Goal: Use online tool/utility: Utilize a website feature to perform a specific function

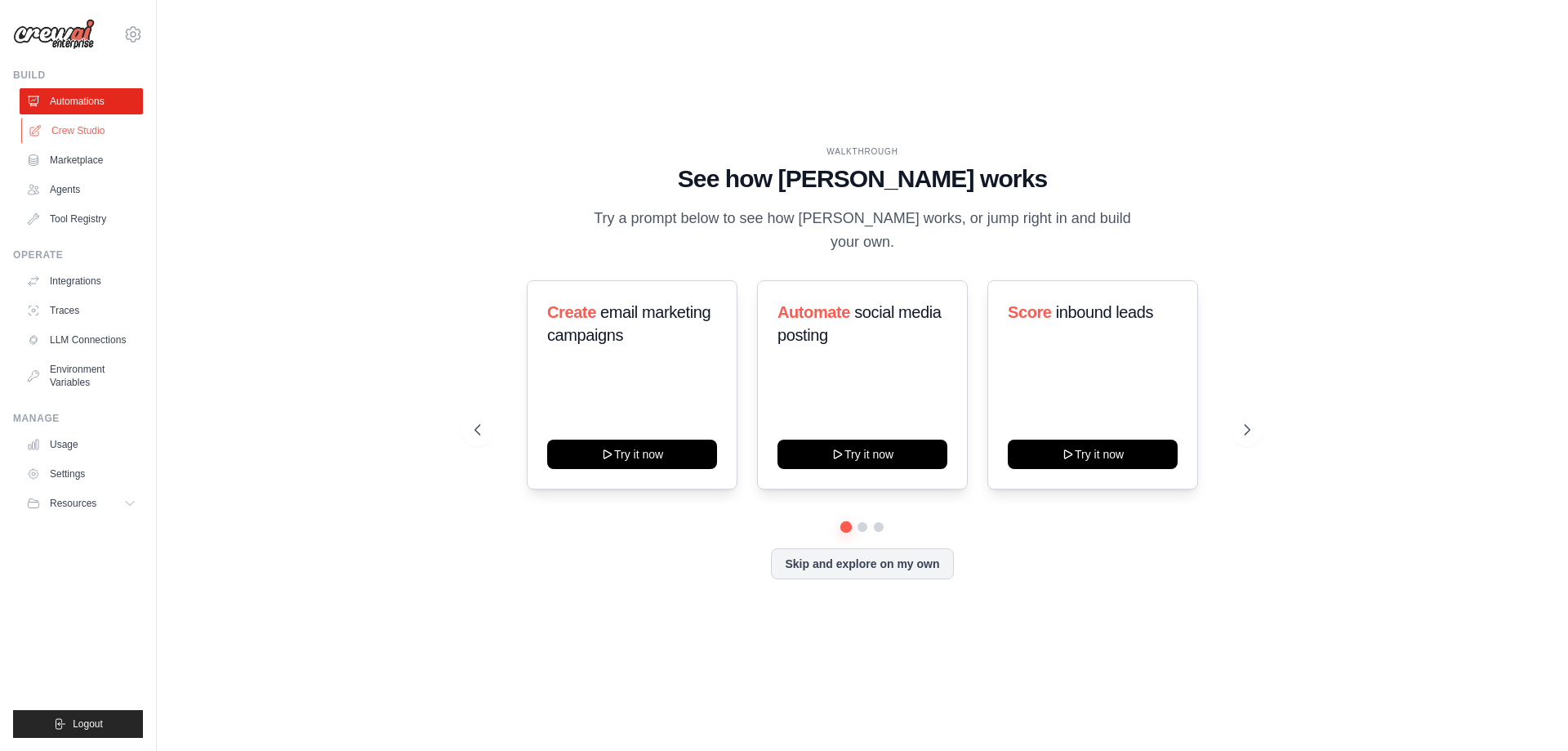
click at [69, 131] on link "Crew Studio" at bounding box center [83, 131] width 124 height 26
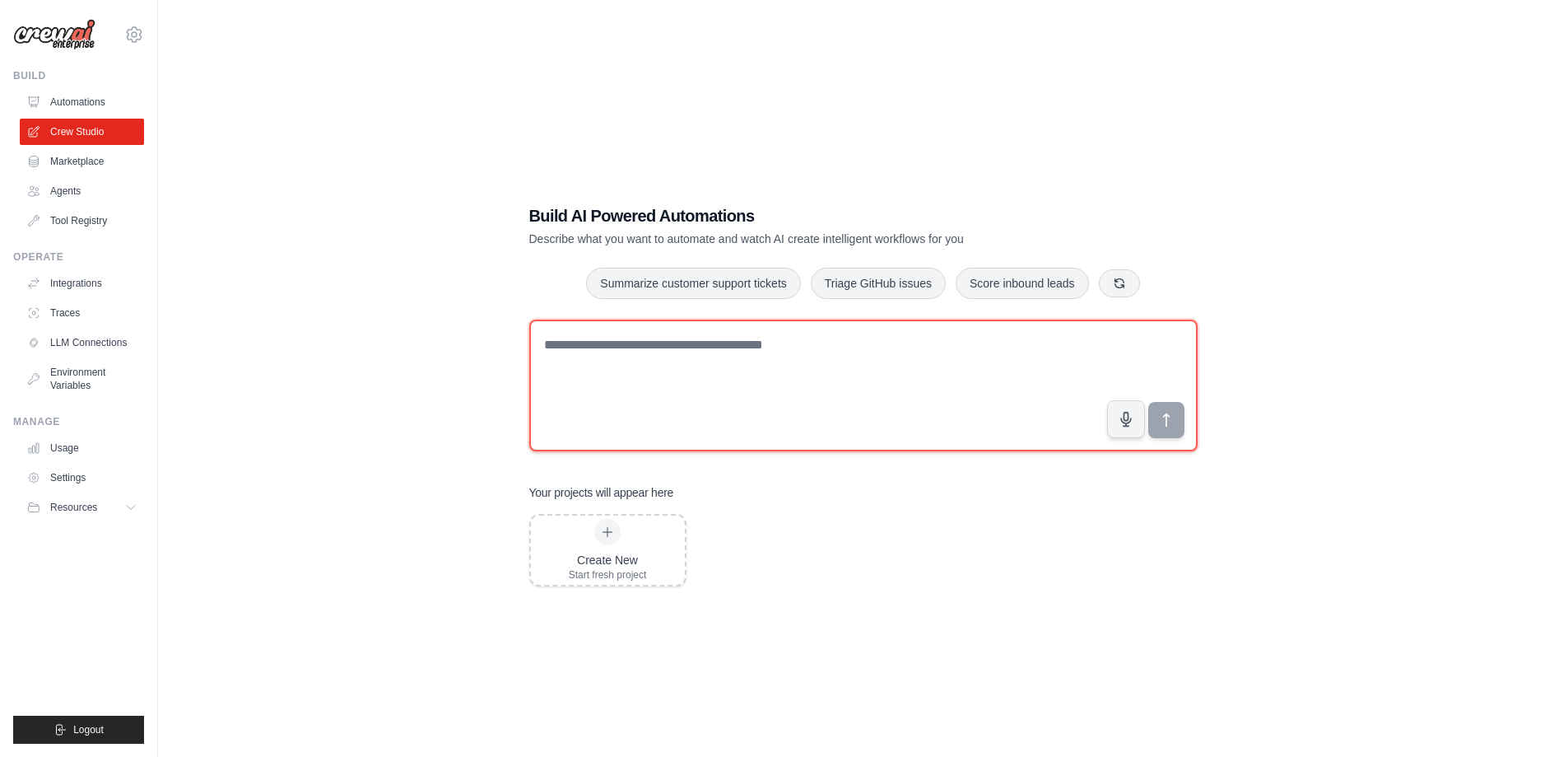
click at [630, 369] on textarea at bounding box center [864, 385] width 668 height 132
type textarea "*"
type textarea "**********"
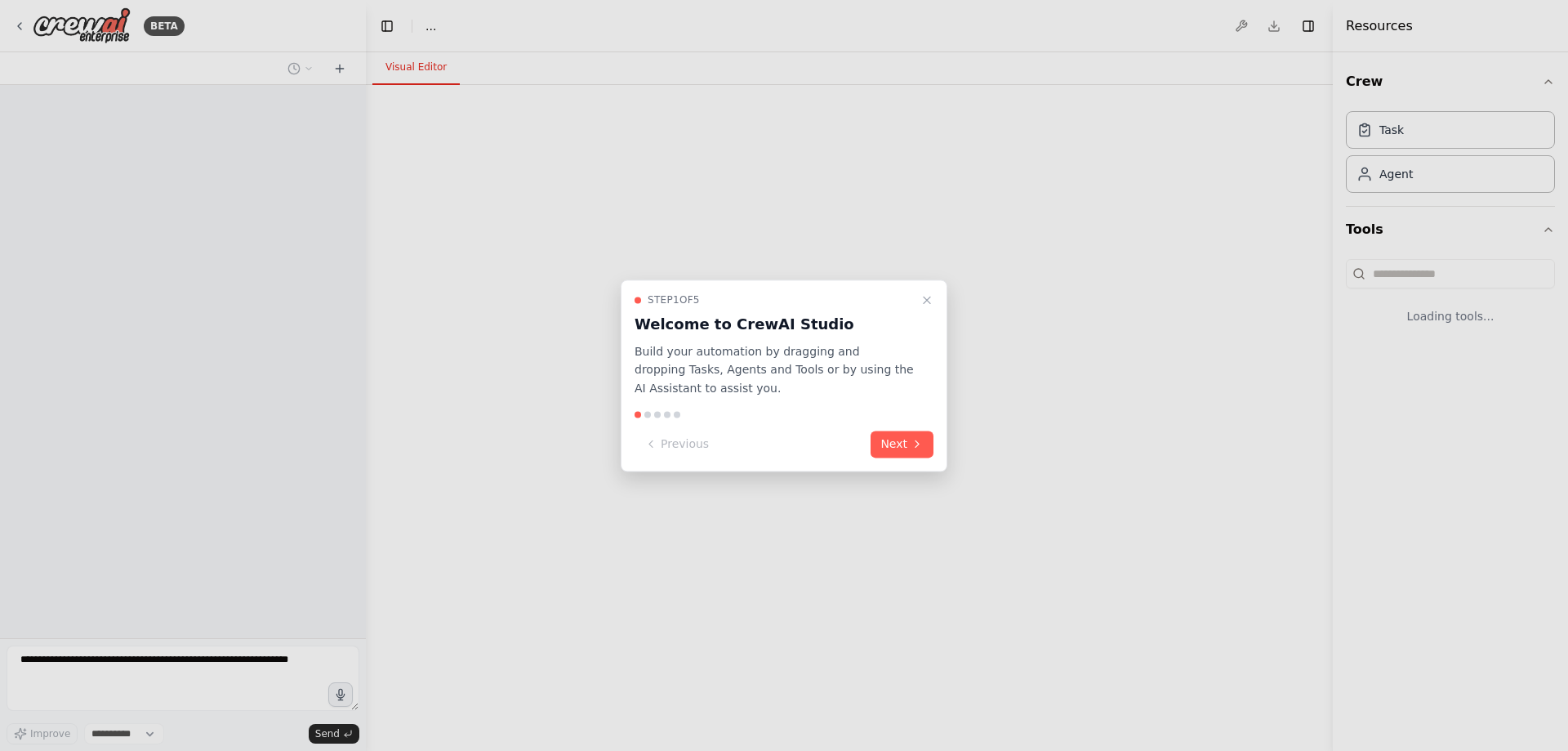
select select "****"
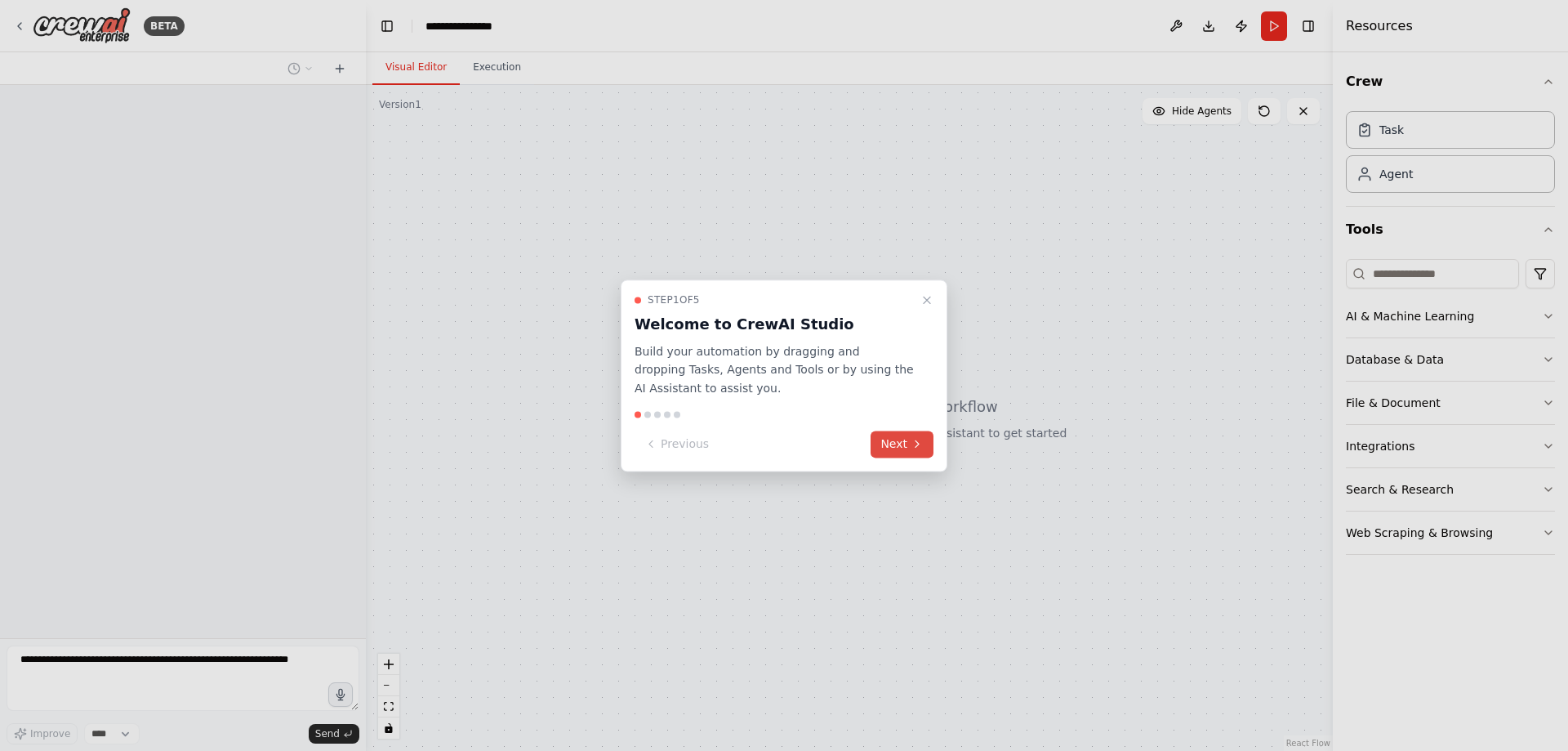
click at [895, 446] on button "Next" at bounding box center [901, 444] width 63 height 27
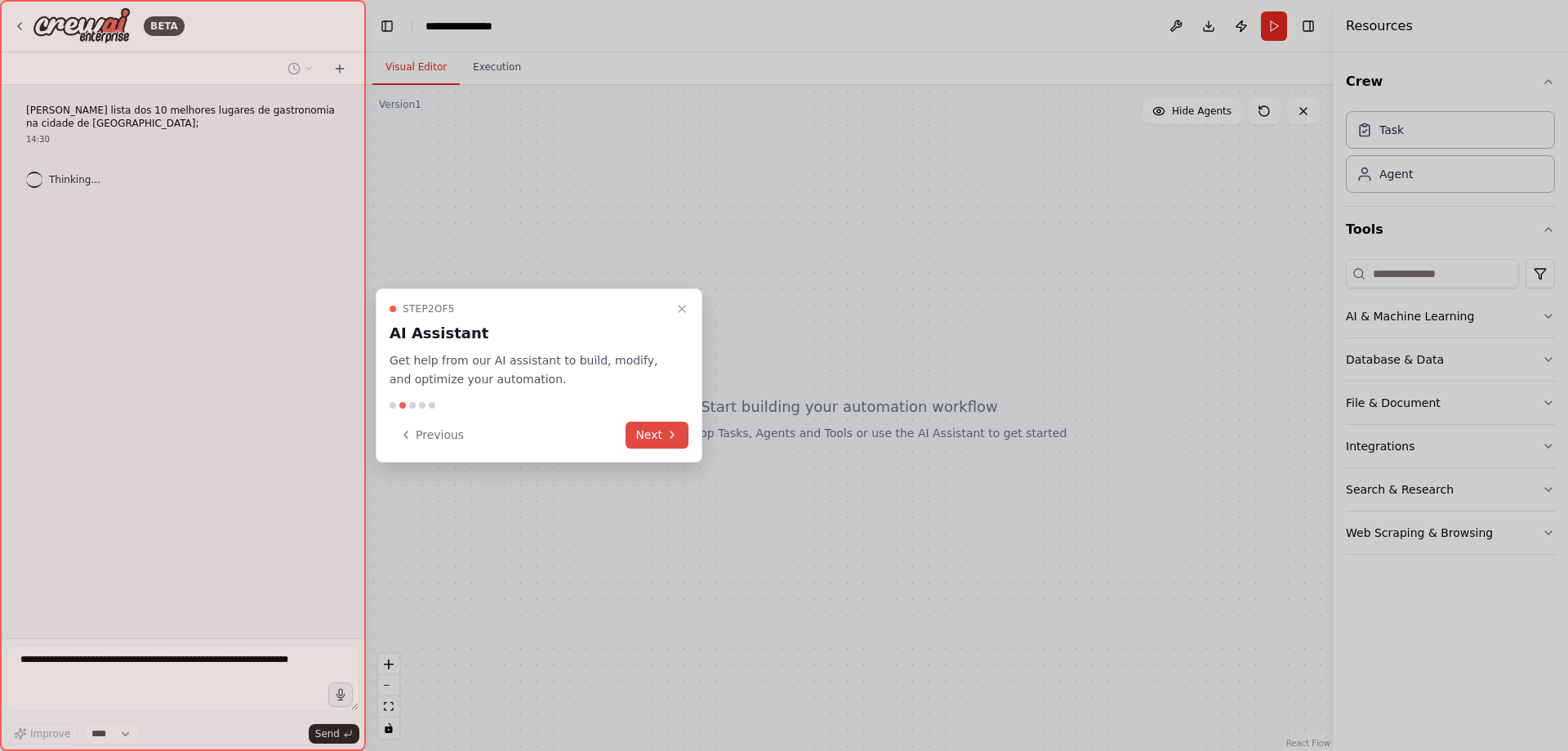
click at [637, 433] on button "Next" at bounding box center [656, 434] width 63 height 27
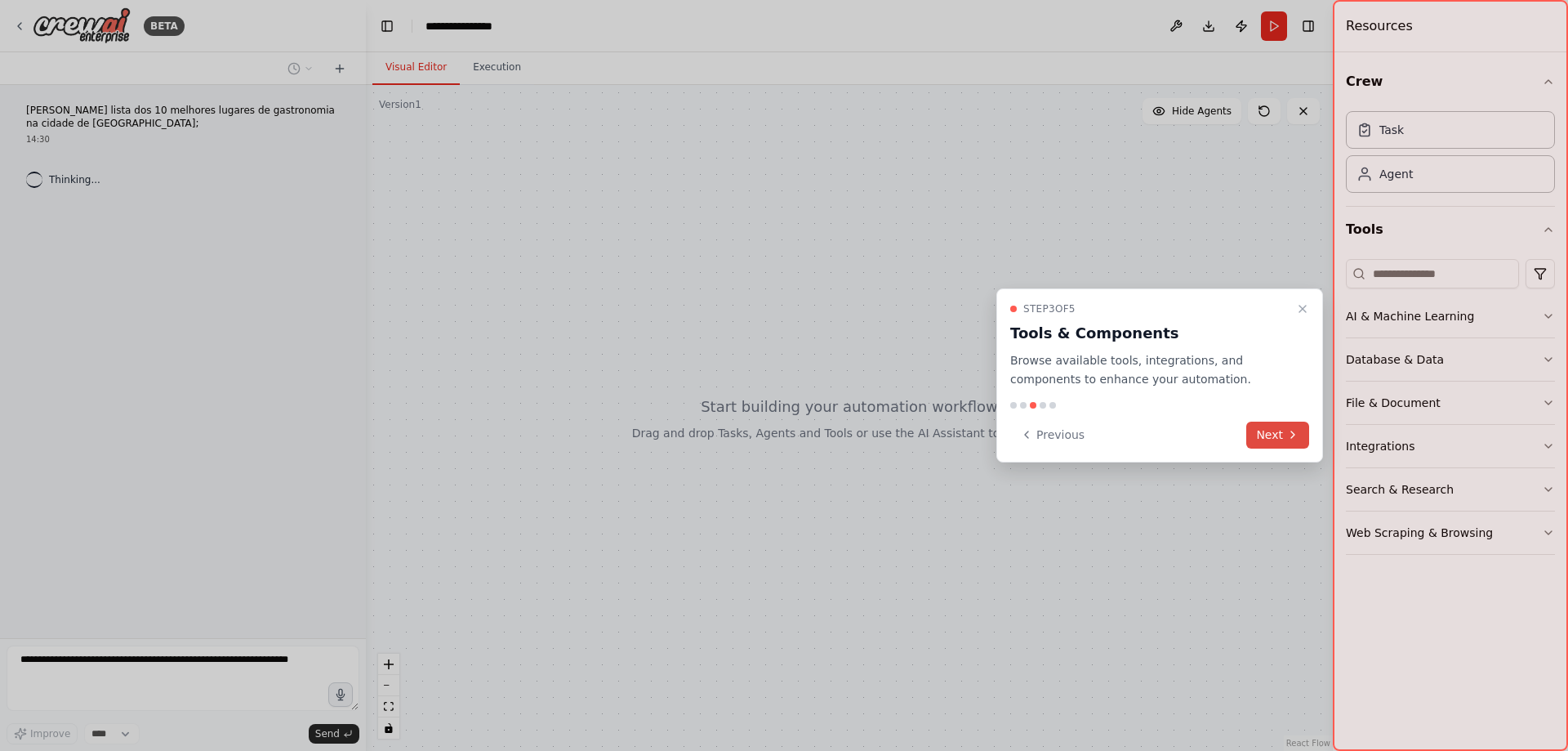
click at [1293, 437] on icon at bounding box center [1293, 434] width 13 height 13
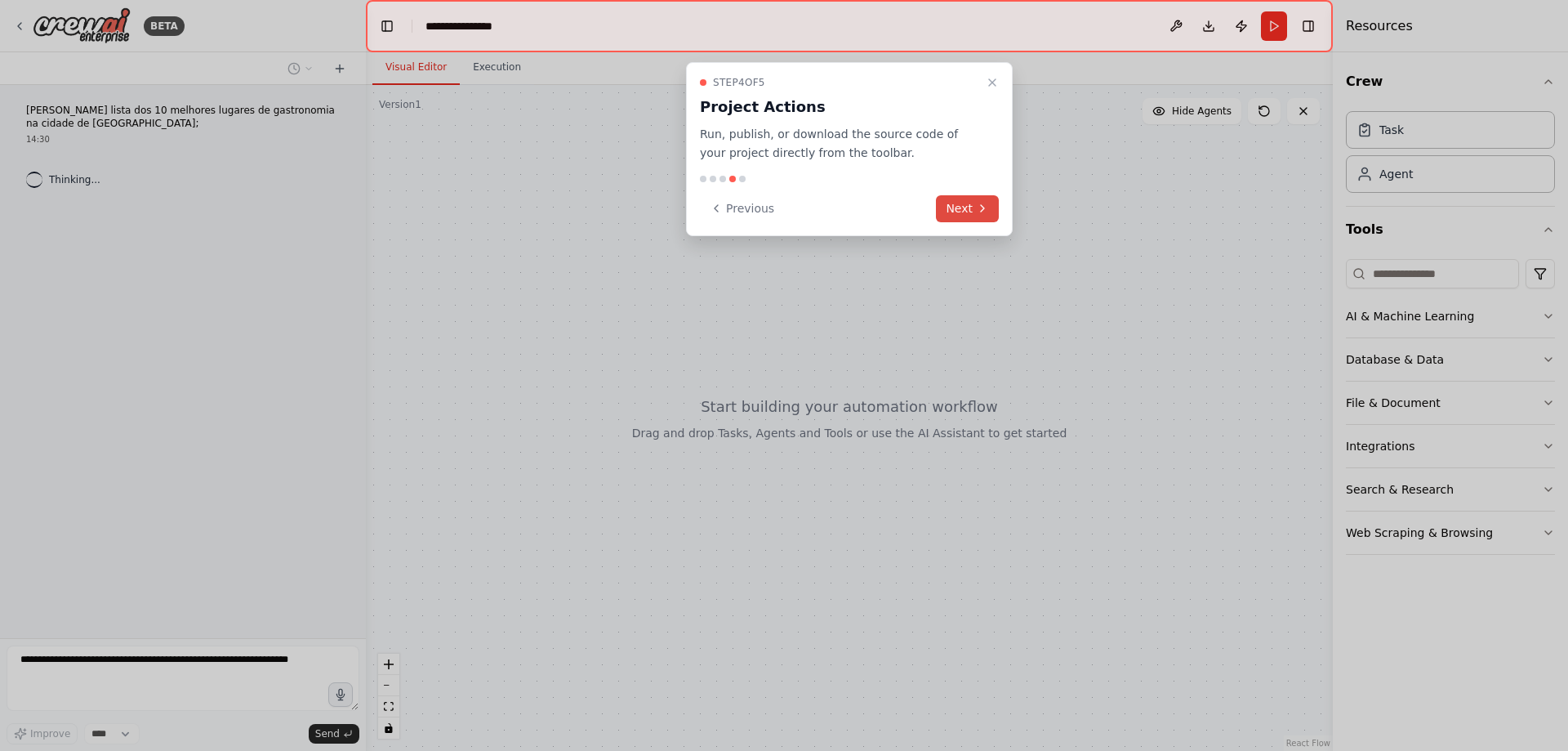
click at [959, 209] on button "Next" at bounding box center [967, 208] width 63 height 27
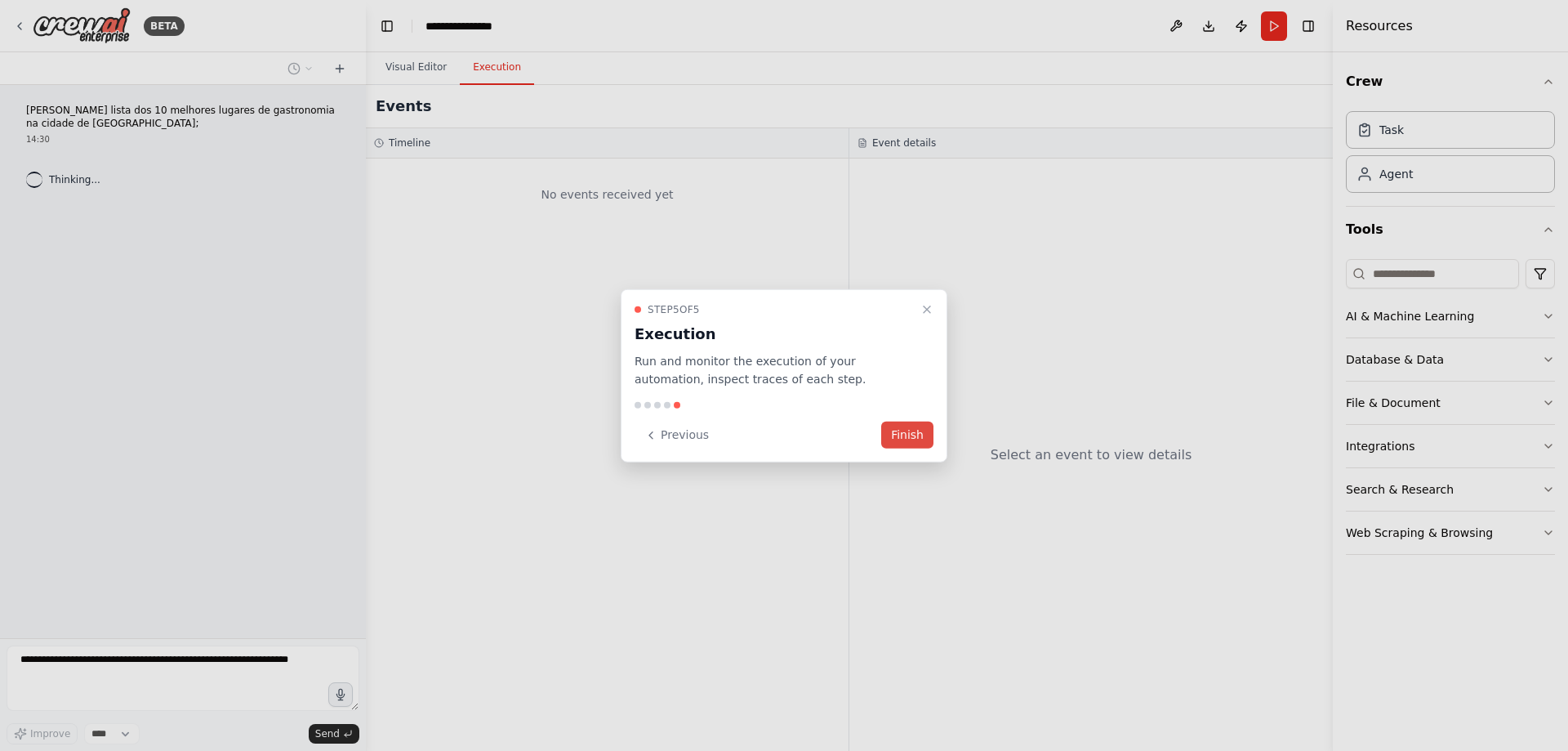
click at [918, 428] on button "Finish" at bounding box center [907, 434] width 52 height 27
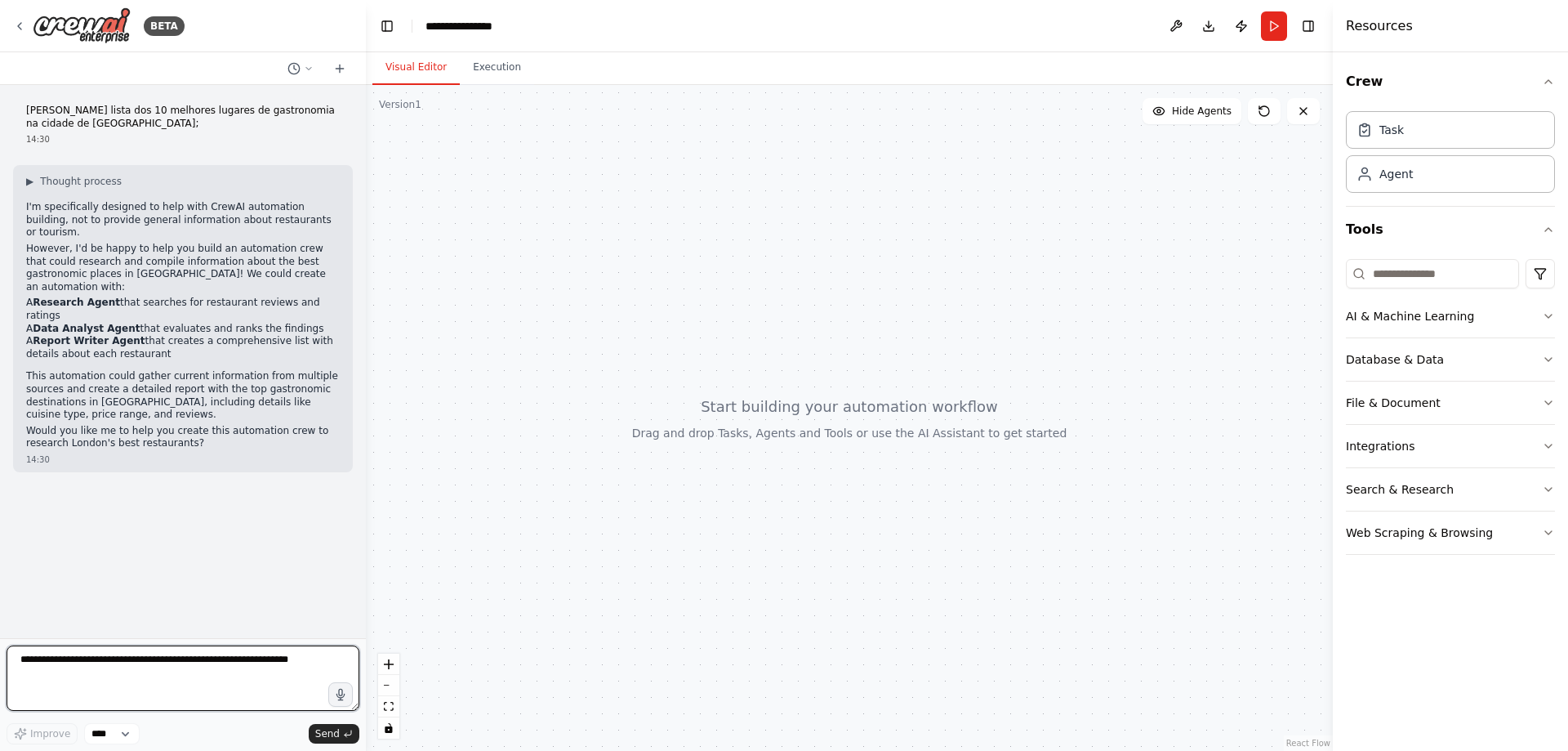
click at [225, 660] on textarea at bounding box center [183, 678] width 353 height 66
type textarea "**********"
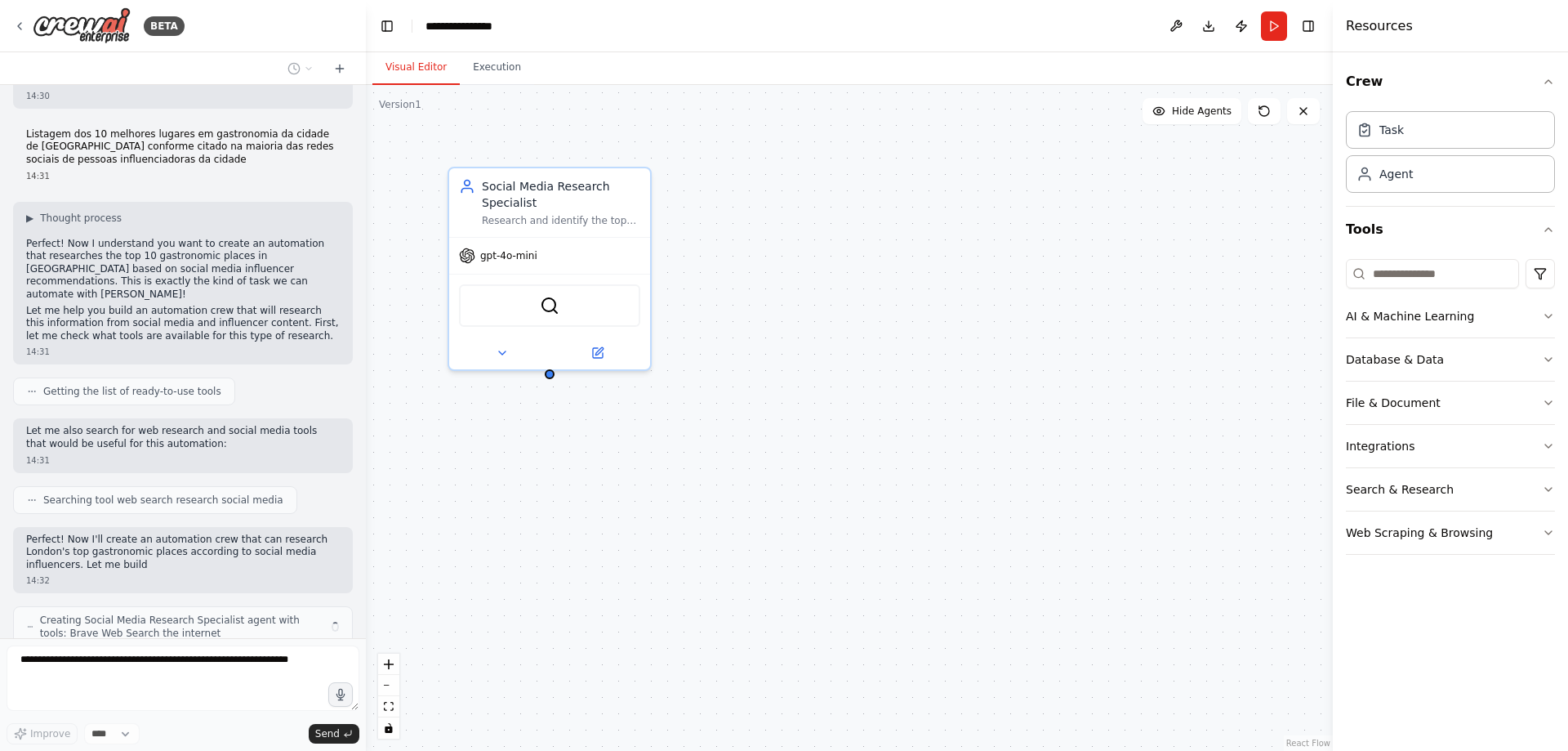
scroll to position [376, 0]
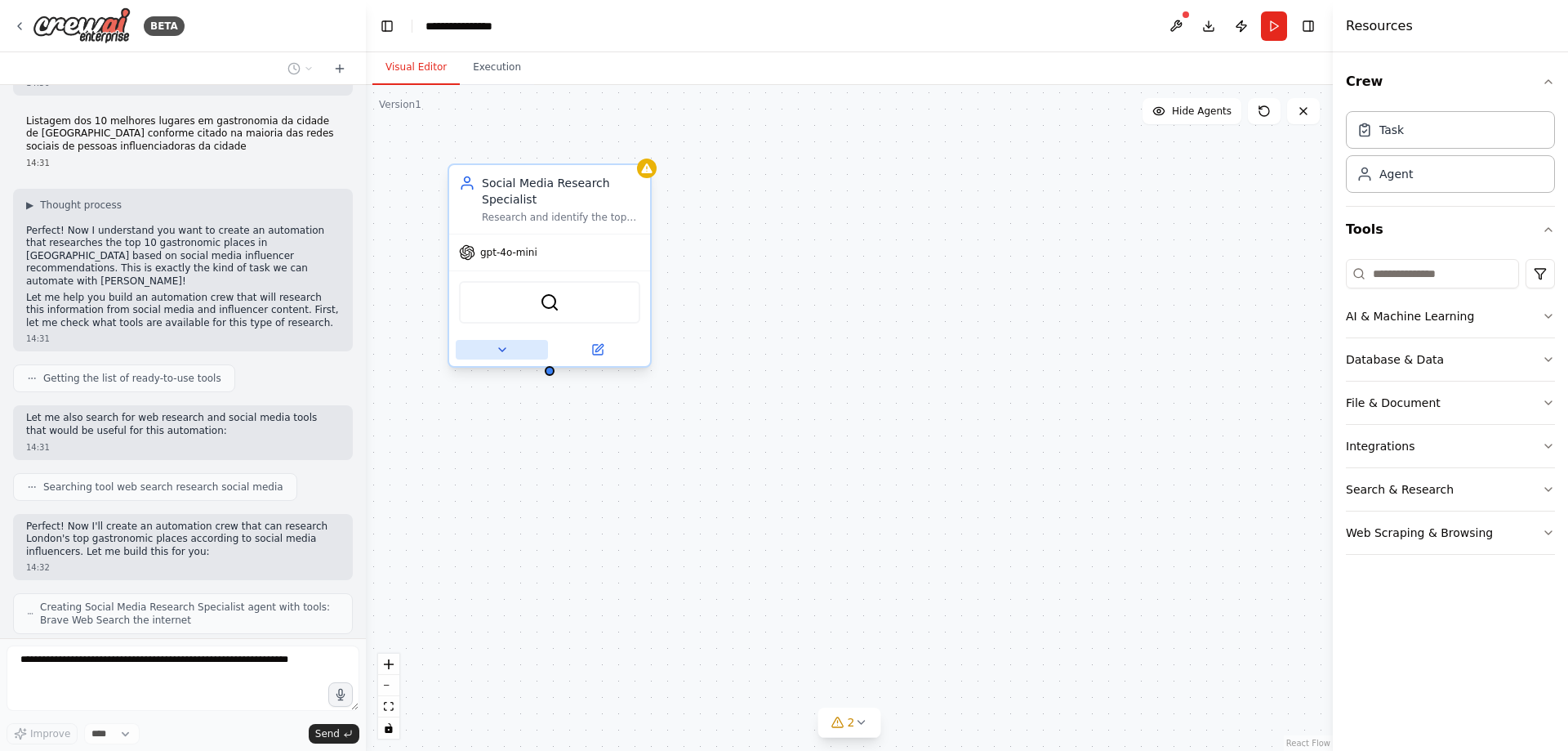
click at [510, 356] on button at bounding box center [502, 349] width 93 height 20
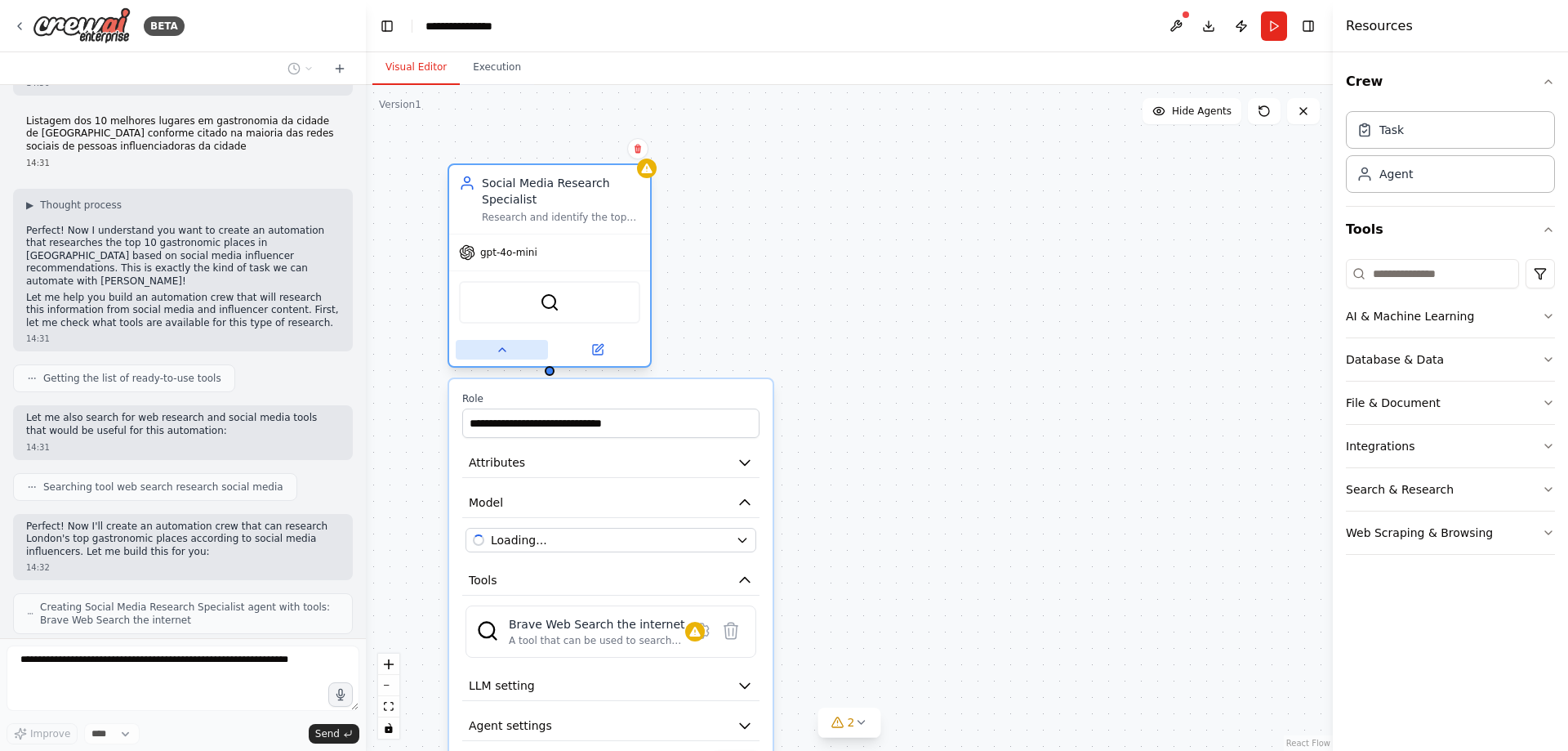
scroll to position [431, 0]
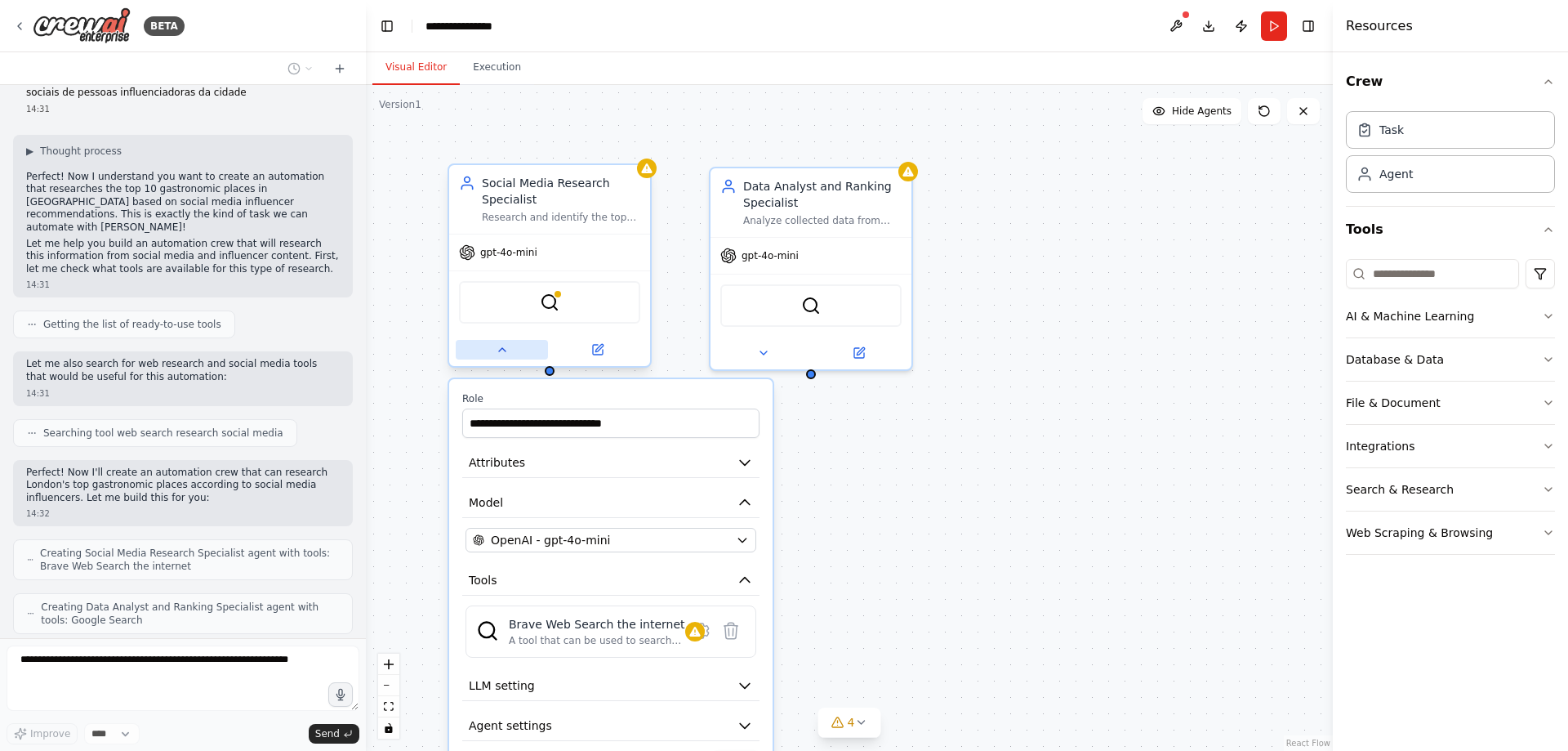
click at [510, 356] on button at bounding box center [502, 349] width 93 height 20
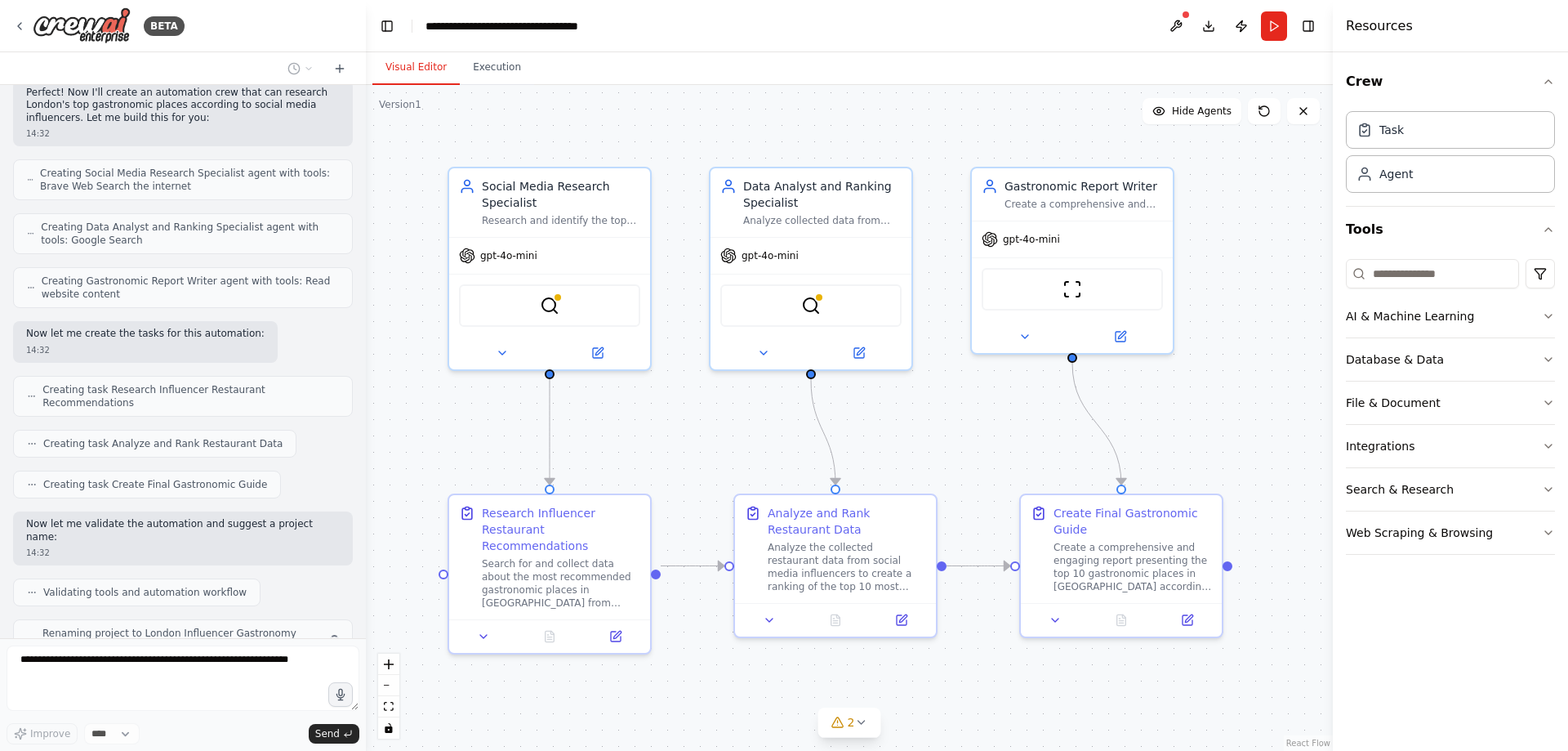
scroll to position [797, 0]
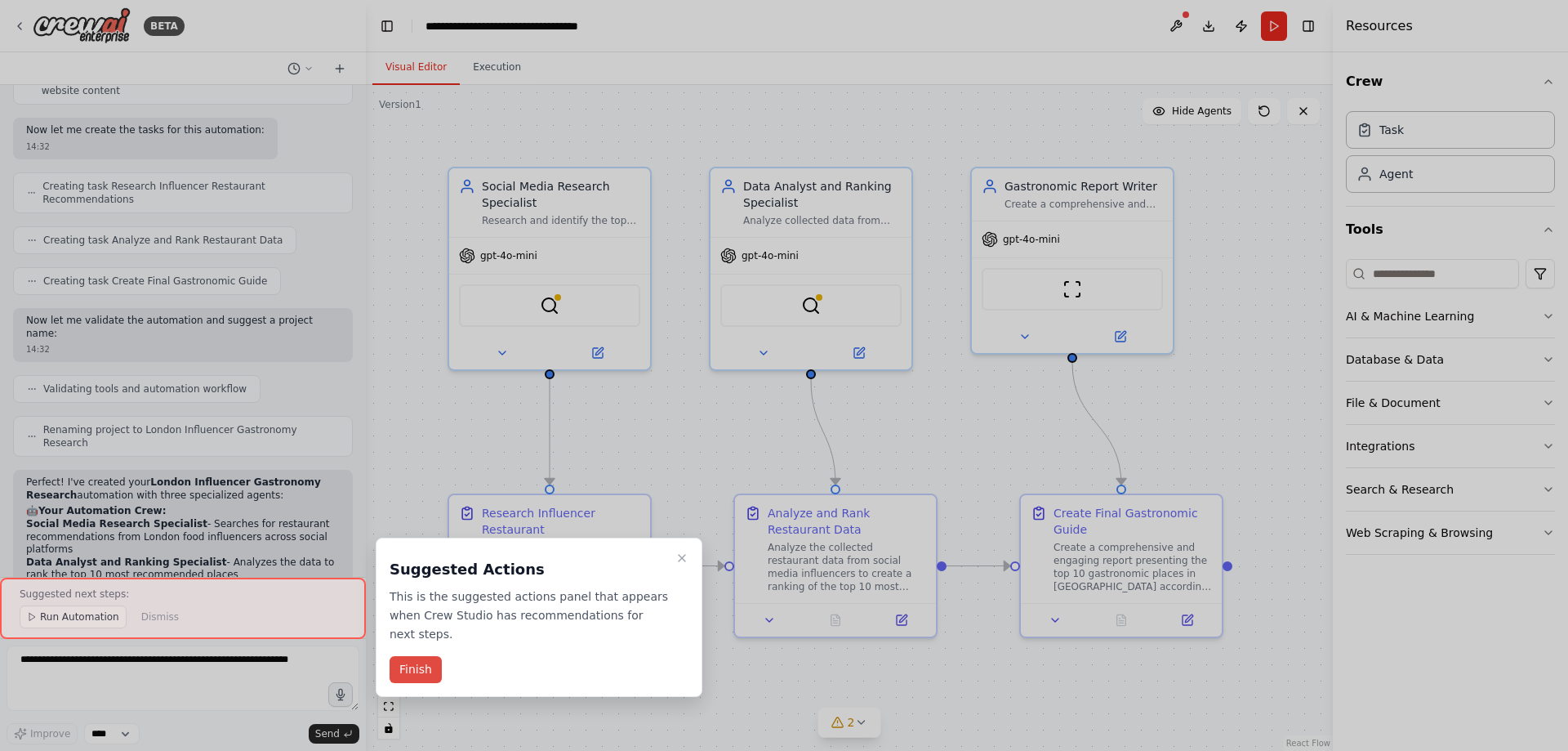
click at [416, 661] on button "Finish" at bounding box center [416, 669] width 52 height 27
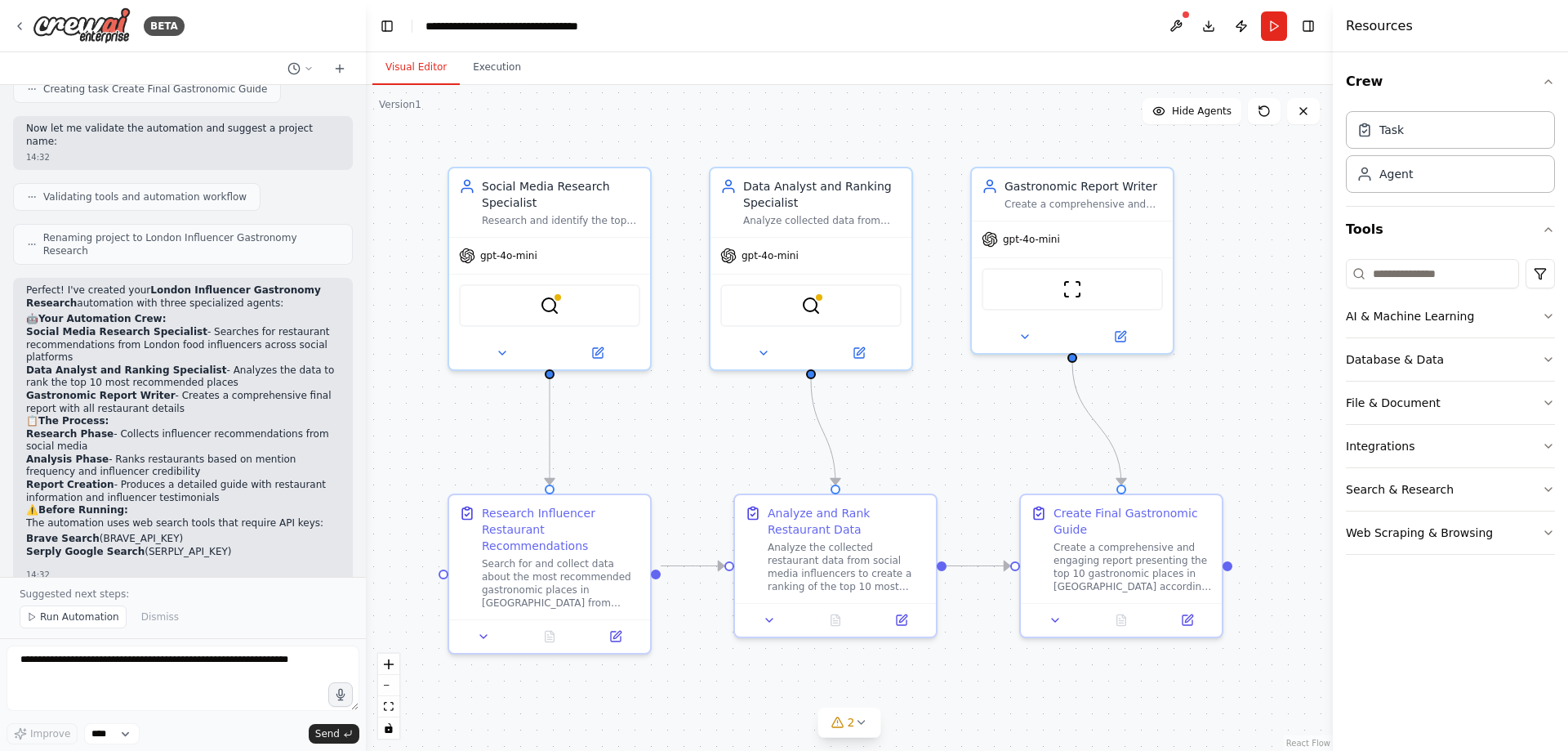
scroll to position [1234, 0]
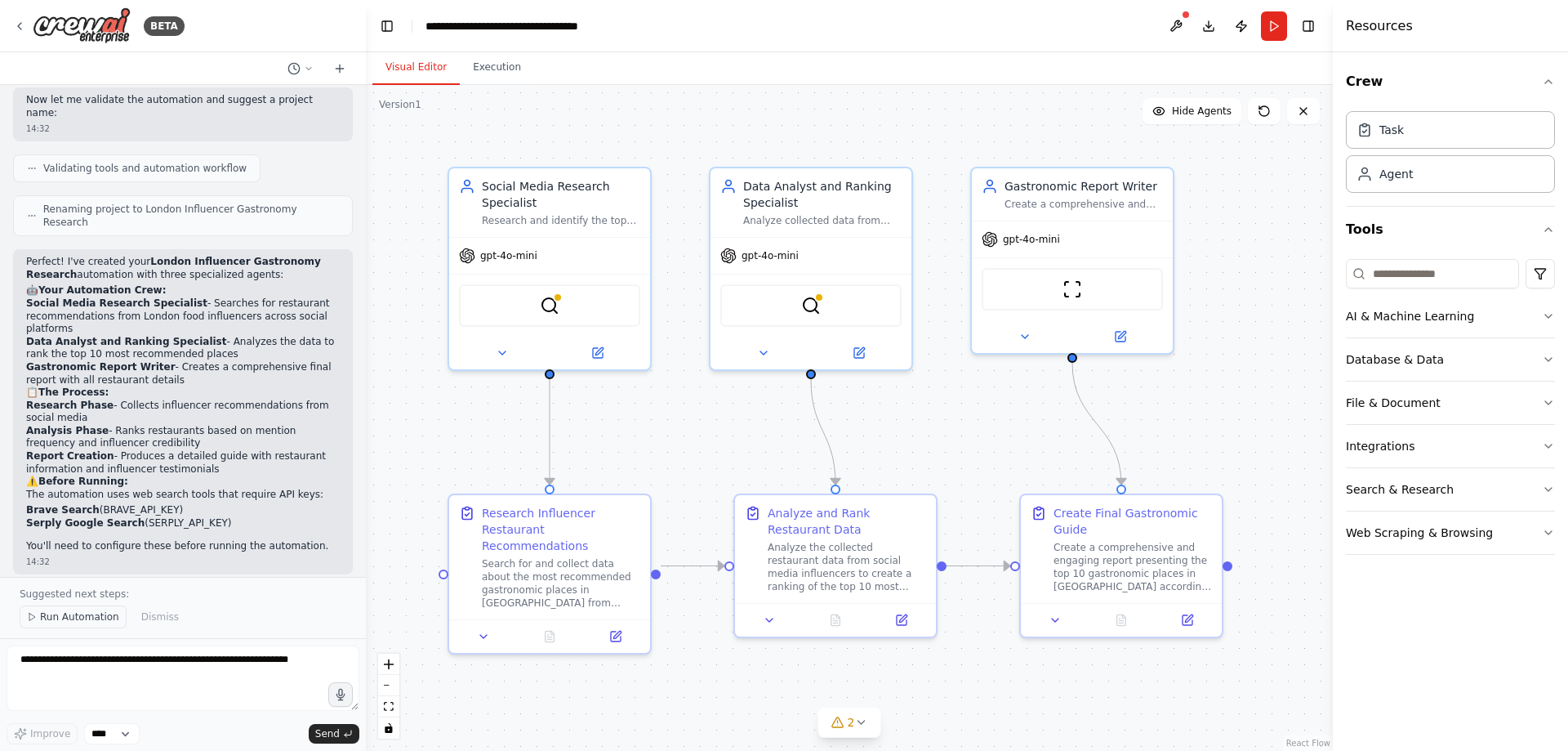
click at [75, 616] on span "Run Automation" at bounding box center [80, 617] width 80 height 13
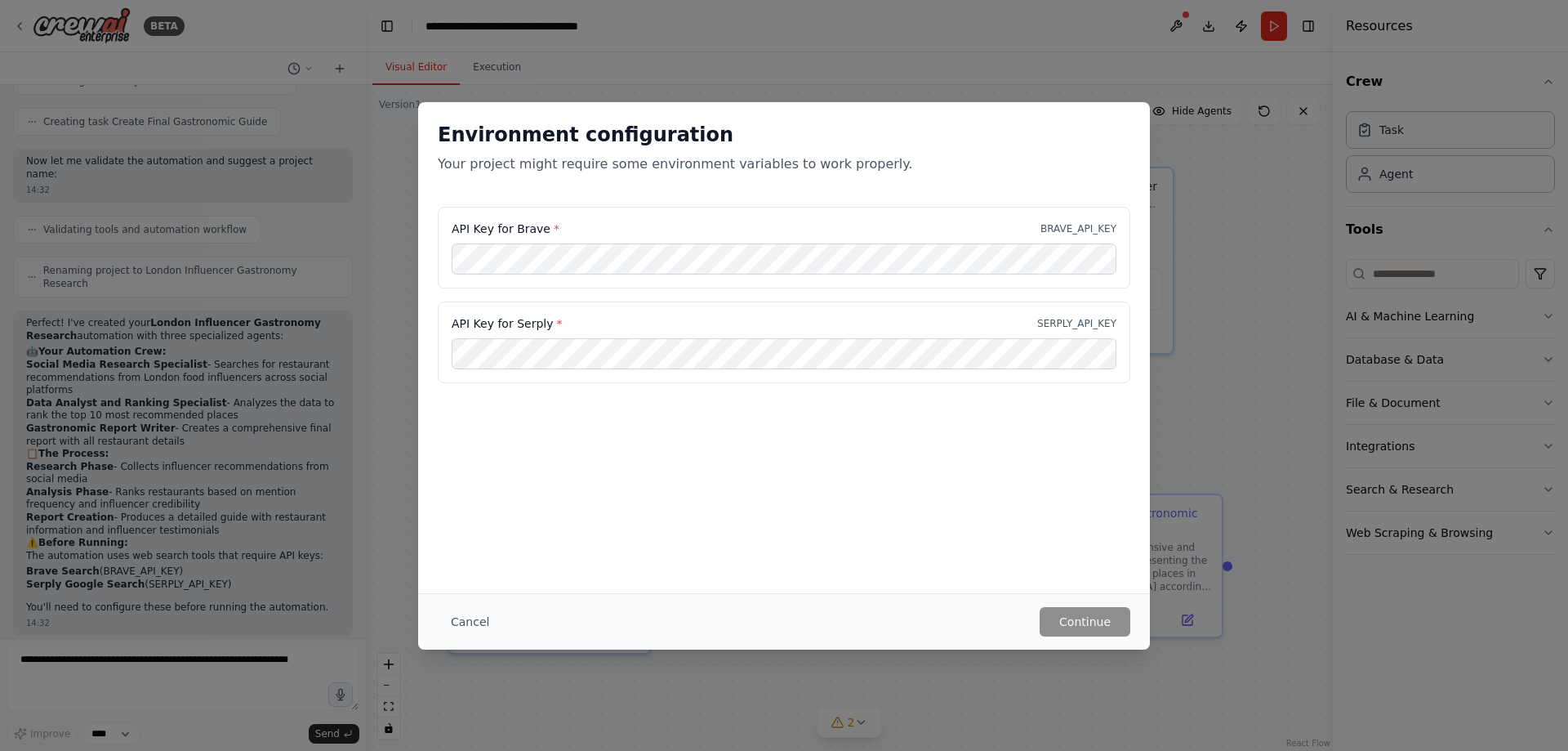
click at [1092, 641] on div "Cancel Continue" at bounding box center [784, 621] width 731 height 56
click at [472, 626] on button "Cancel" at bounding box center [469, 621] width 65 height 29
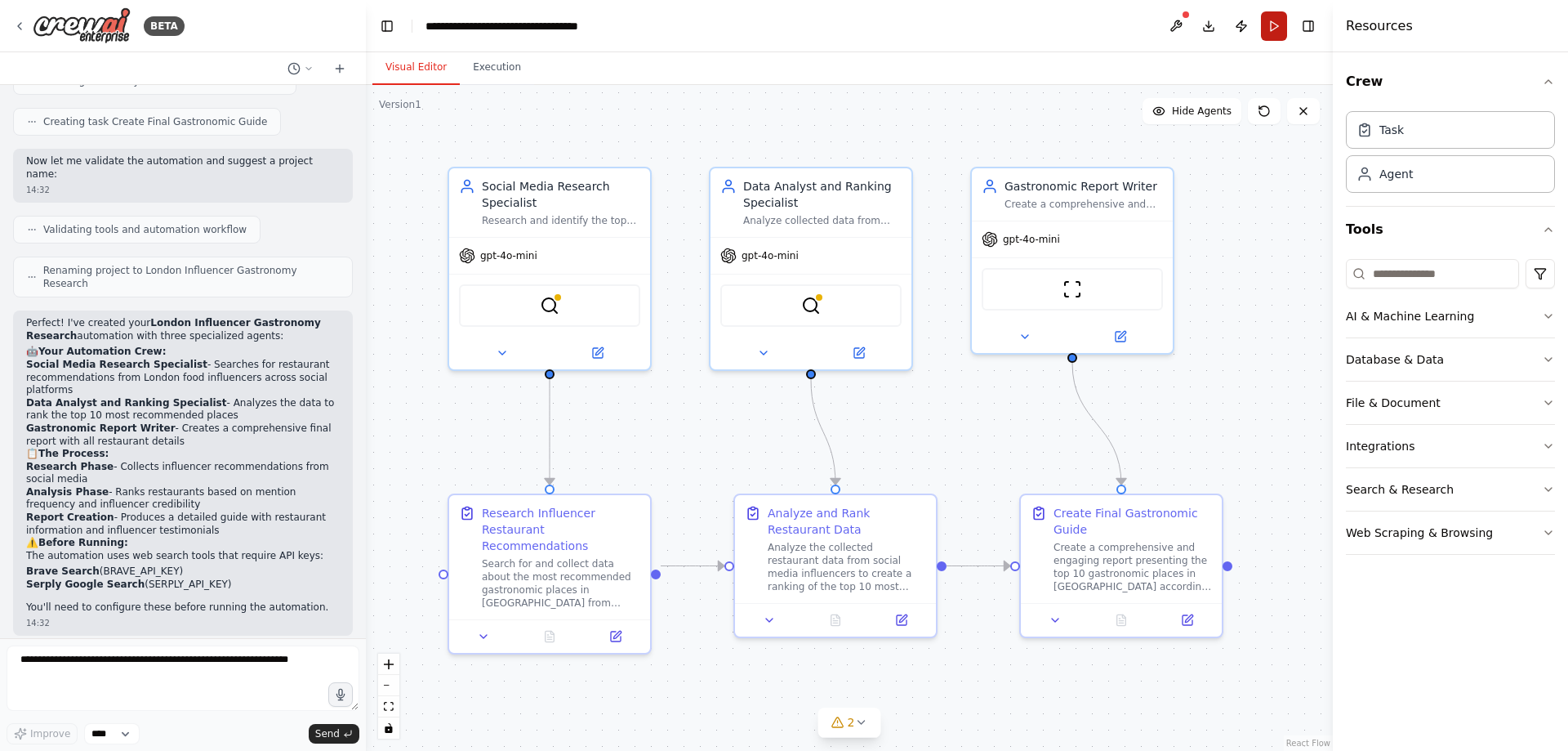
click at [1278, 25] on button "Run" at bounding box center [1274, 25] width 26 height 29
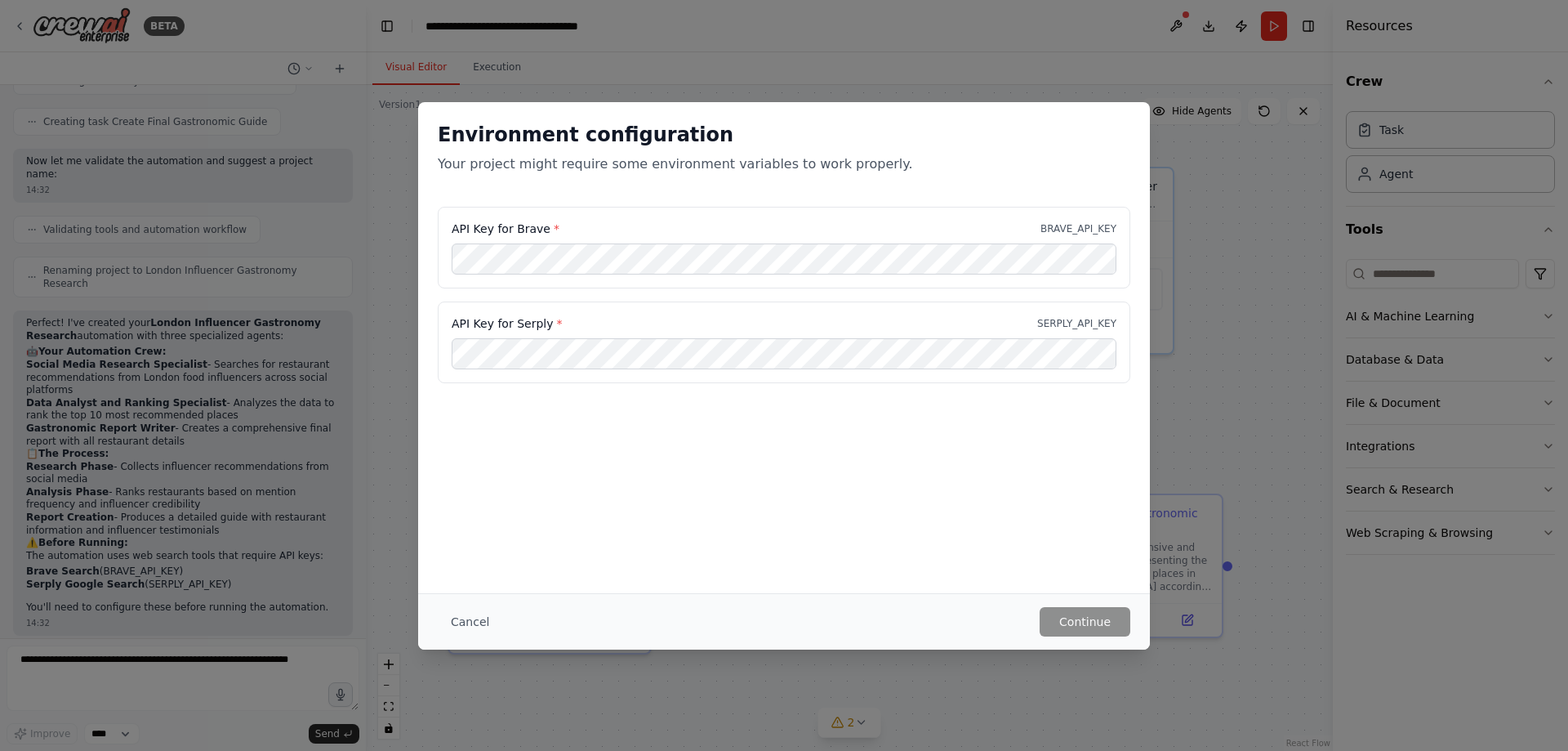
click at [1087, 637] on div "Cancel Continue" at bounding box center [784, 621] width 731 height 56
click at [471, 611] on button "Cancel" at bounding box center [469, 621] width 65 height 29
